Goal: Navigation & Orientation: Find specific page/section

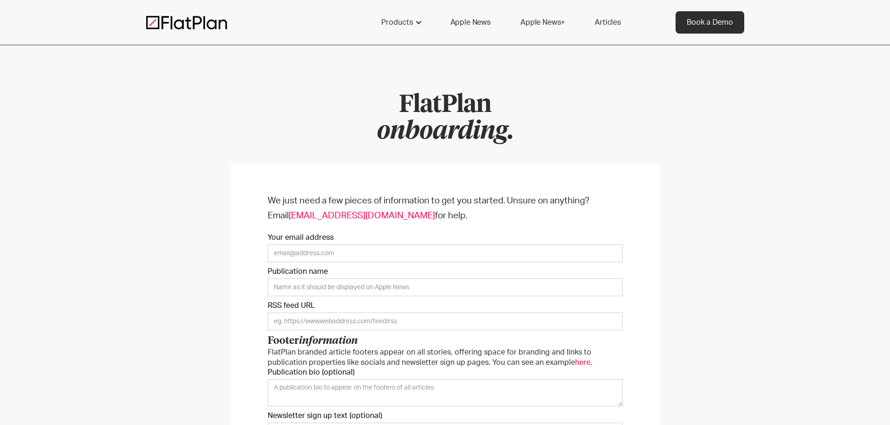
click at [610, 35] on div "Products capabilities No-code delivery Growth drivers Scalability Content guida…" at bounding box center [445, 22] width 890 height 45
click at [610, 28] on link "Articles" at bounding box center [607, 22] width 49 height 22
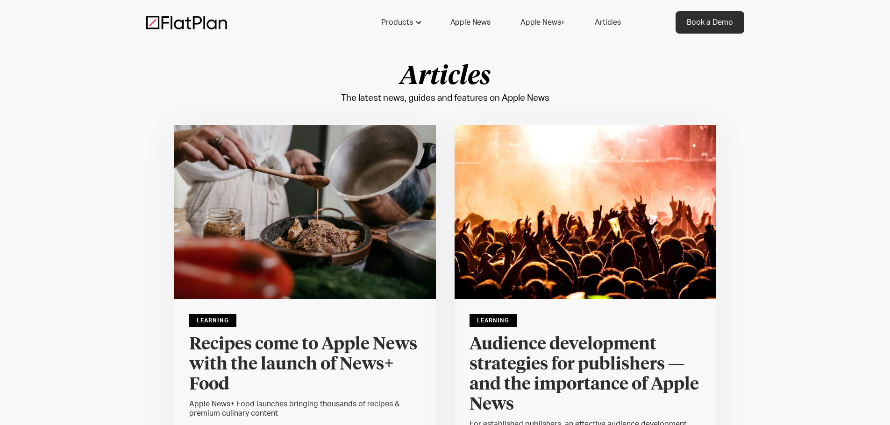
drag, startPoint x: 0, startPoint y: 0, endPoint x: 552, endPoint y: 22, distance: 552.4
click at [552, 22] on link "Apple News+" at bounding box center [542, 22] width 67 height 22
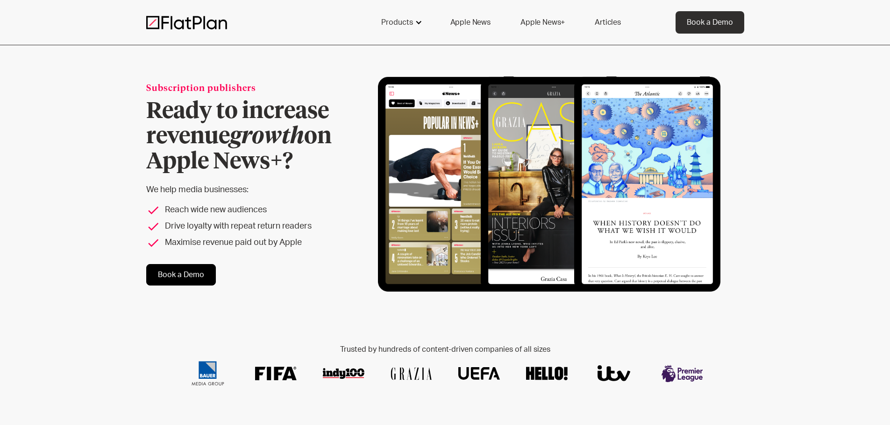
click at [417, 21] on div at bounding box center [418, 22] width 7 height 7
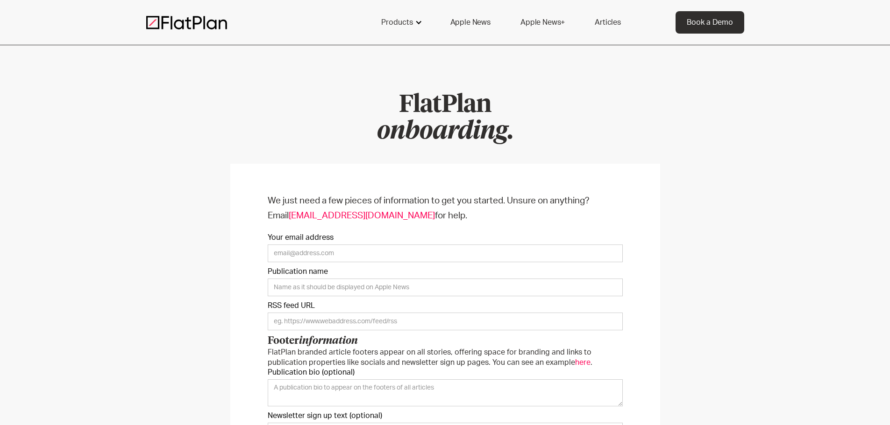
click at [418, 16] on div "Products" at bounding box center [401, 22] width 62 height 22
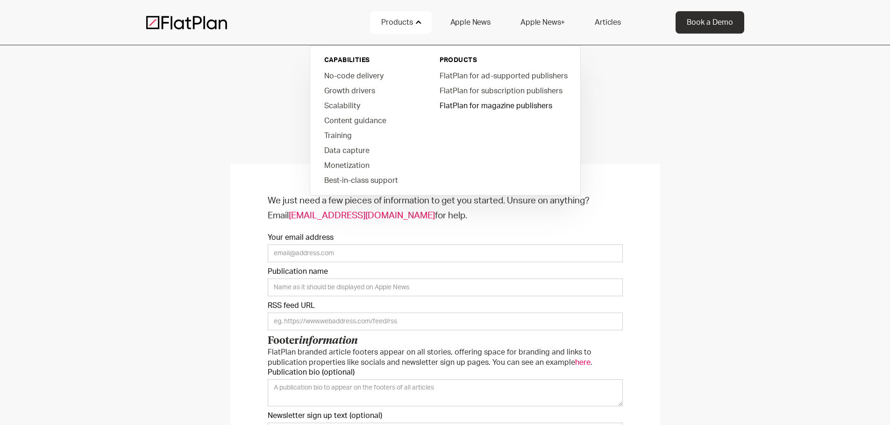
click at [516, 105] on link "FlatPlan for magazine publishers" at bounding box center [502, 105] width 141 height 15
click at [655, 132] on h1 "FlatPlan onboarding." at bounding box center [445, 118] width 598 height 53
